Goal: Task Accomplishment & Management: Complete application form

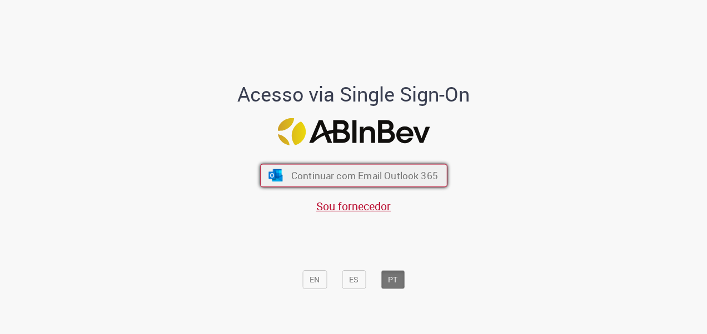
click at [304, 171] on span "Continuar com Email Outlook 365" at bounding box center [364, 175] width 147 height 13
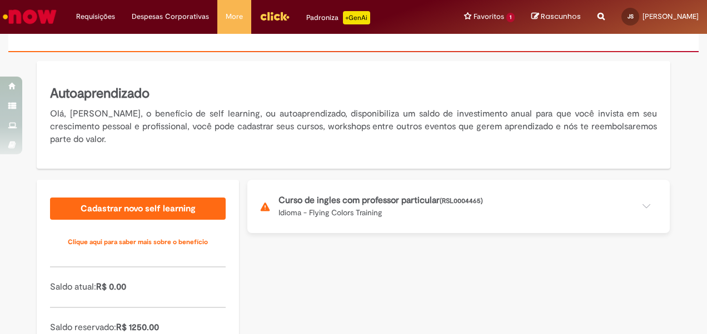
scroll to position [196, 0]
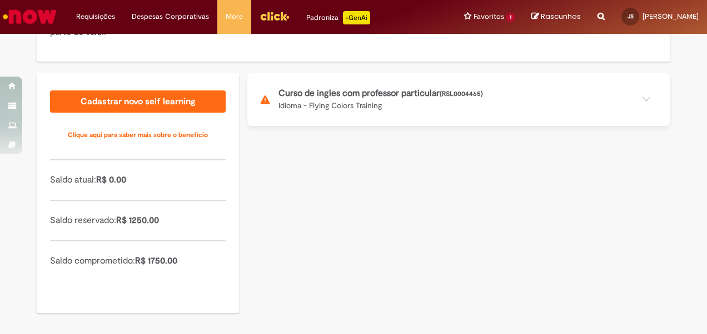
click at [313, 101] on button at bounding box center [458, 99] width 422 height 53
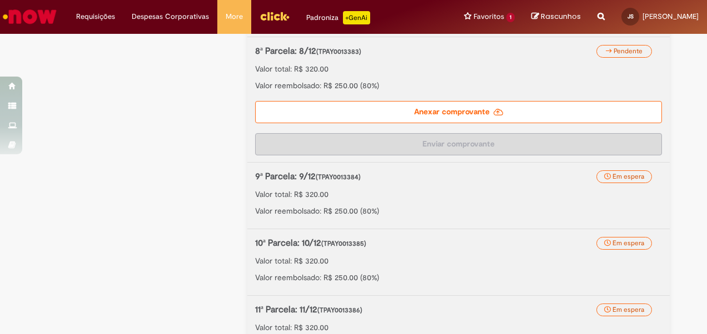
click at [429, 104] on label "Anexar comprovante" at bounding box center [458, 112] width 407 height 22
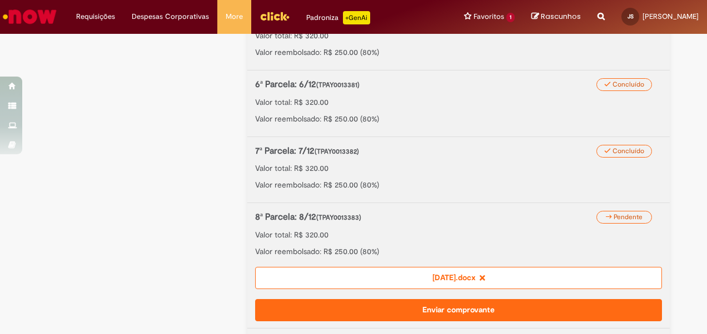
scroll to position [757, 0]
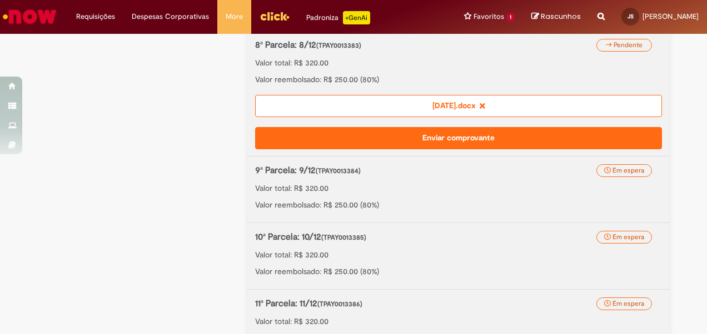
click at [469, 135] on button "Enviar comprovante" at bounding box center [458, 138] width 407 height 22
click at [434, 133] on button "Enviar comprovante" at bounding box center [458, 138] width 407 height 22
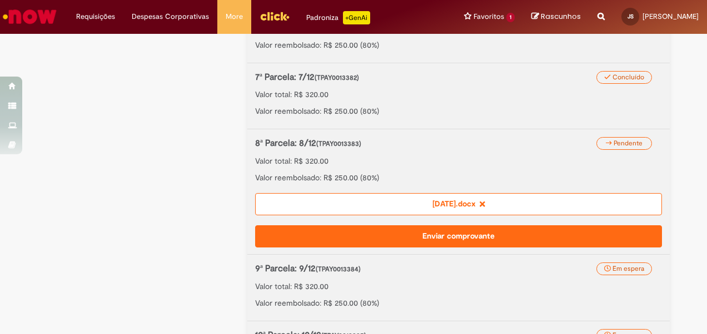
scroll to position [591, 0]
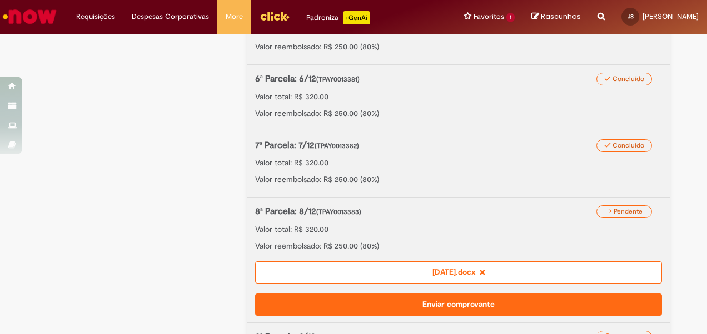
click at [406, 300] on button "Enviar comprovante" at bounding box center [458, 305] width 407 height 22
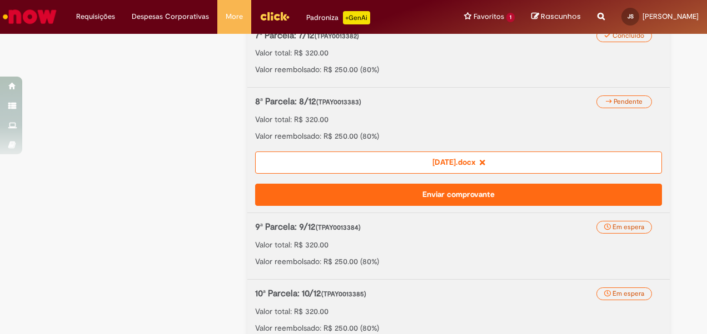
scroll to position [702, 0]
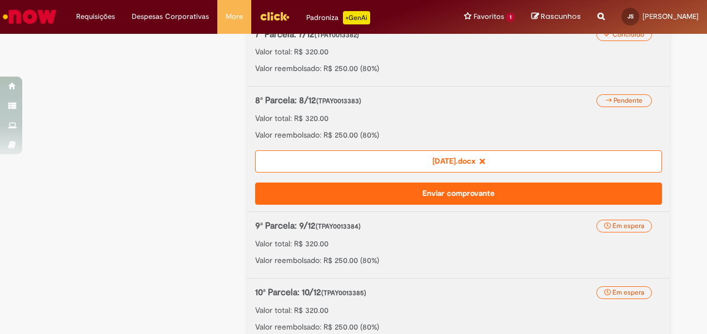
click at [485, 189] on button "Enviar comprovante" at bounding box center [458, 194] width 407 height 22
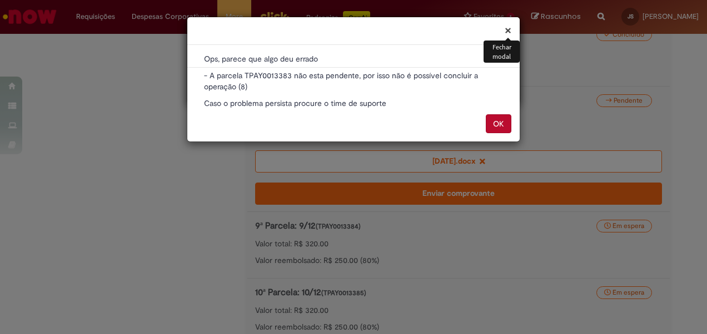
click at [504, 31] on div "× Fechar modal" at bounding box center [353, 31] width 332 height 28
click at [510, 30] on button "×" at bounding box center [507, 30] width 7 height 12
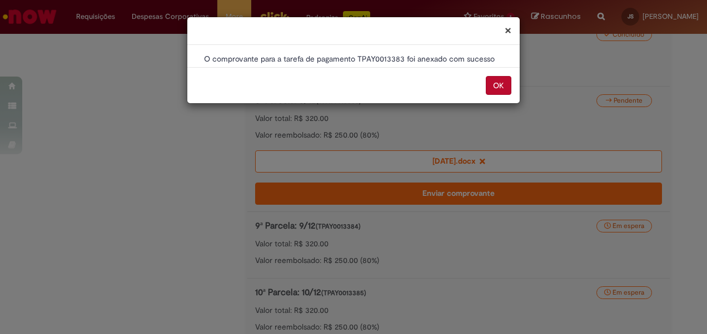
click at [502, 87] on button "OK" at bounding box center [499, 85] width 26 height 19
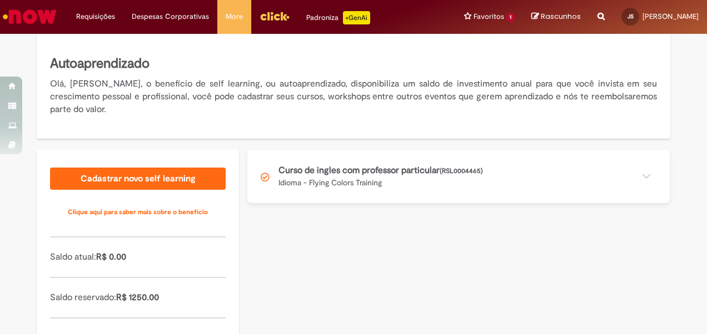
scroll to position [196, 0]
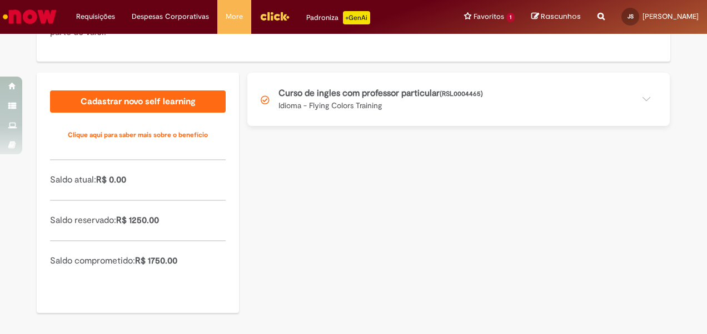
click at [396, 97] on button at bounding box center [458, 99] width 422 height 53
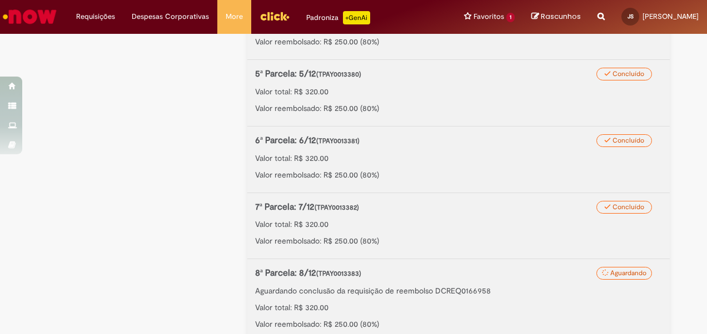
scroll to position [584, 0]
